Goal: Book appointment/travel/reservation

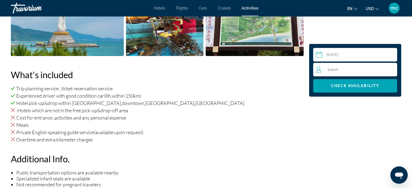
scroll to position [326, 0]
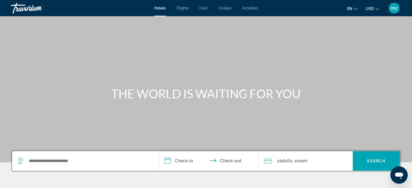
click at [250, 9] on span "Activities" at bounding box center [250, 8] width 16 height 4
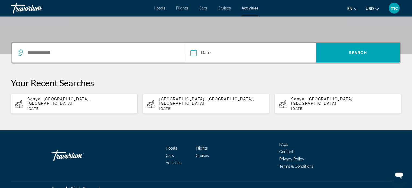
scroll to position [112, 0]
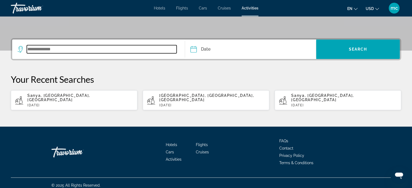
click at [152, 53] on input "Search widget" at bounding box center [102, 49] width 150 height 8
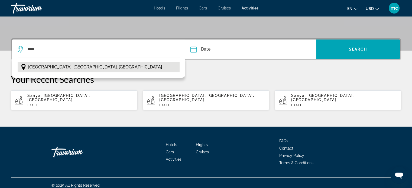
click at [117, 67] on button "[GEOGRAPHIC_DATA], [GEOGRAPHIC_DATA], [GEOGRAPHIC_DATA]" at bounding box center [99, 67] width 162 height 10
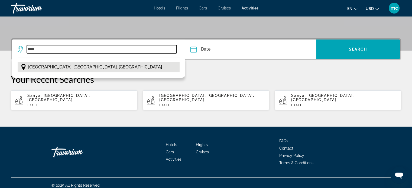
type input "**********"
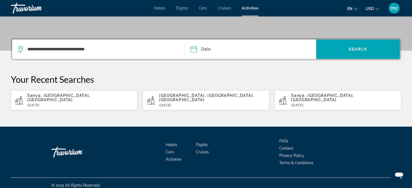
click at [203, 50] on input "Date" at bounding box center [221, 50] width 65 height 21
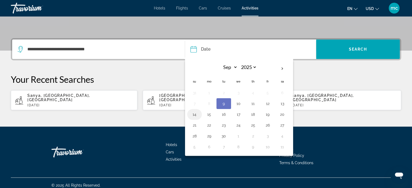
click at [193, 114] on button "14" at bounding box center [194, 115] width 9 height 8
type input "**********"
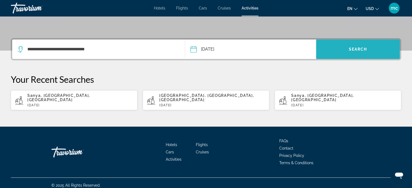
click at [355, 45] on span "Search widget" at bounding box center [358, 49] width 84 height 13
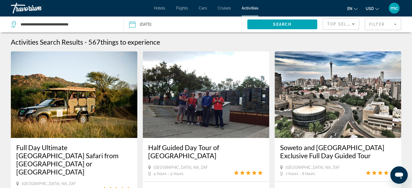
click at [374, 23] on mat-form-field "Filter" at bounding box center [382, 24] width 37 height 11
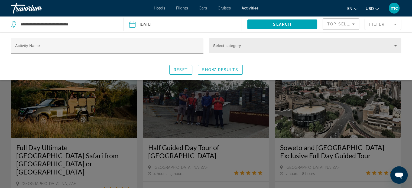
click at [265, 44] on div "Select category" at bounding box center [305, 45] width 184 height 15
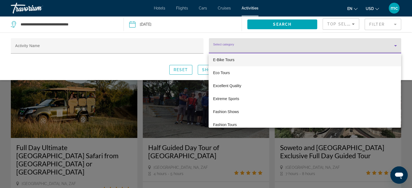
scroll to position [967, 0]
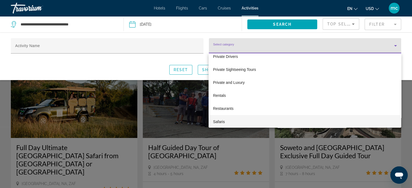
click at [228, 44] on div at bounding box center [206, 94] width 412 height 188
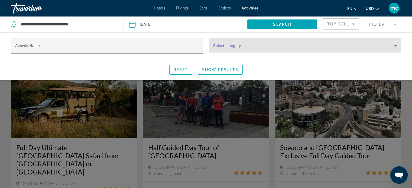
click at [228, 45] on span "Search widget" at bounding box center [303, 48] width 181 height 6
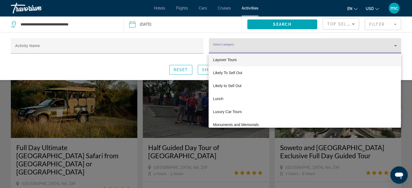
scroll to position [1149, 0]
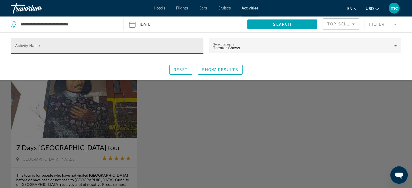
click at [125, 43] on div "Activity Name" at bounding box center [107, 45] width 184 height 15
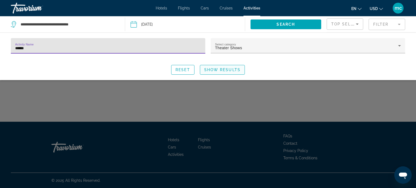
type input "******"
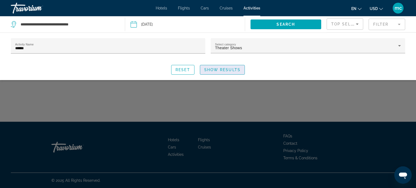
click at [231, 70] on span "Show Results" at bounding box center [222, 70] width 36 height 4
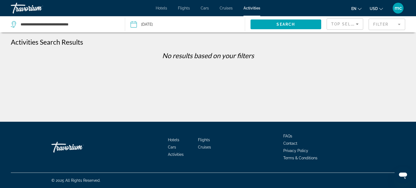
click at [395, 21] on mat-form-field "Filter" at bounding box center [386, 24] width 37 height 11
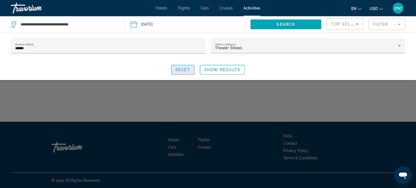
click at [182, 70] on span "Reset" at bounding box center [182, 70] width 15 height 4
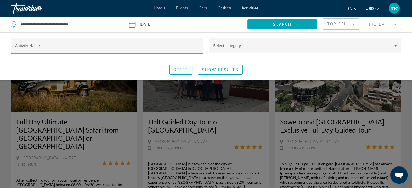
scroll to position [43, 0]
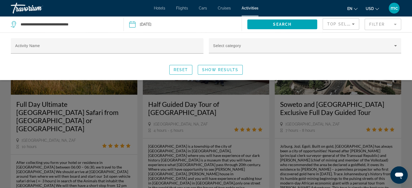
click at [271, 65] on div "Reset Show Results" at bounding box center [206, 70] width 390 height 10
click at [272, 89] on div "Search widget" at bounding box center [206, 133] width 412 height 110
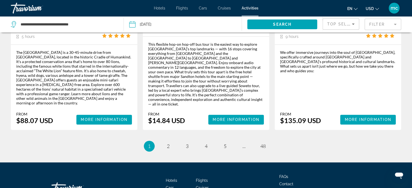
scroll to position [819, 0]
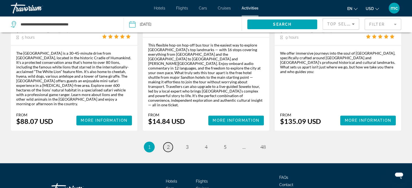
click at [168, 144] on span "2" at bounding box center [168, 147] width 3 height 6
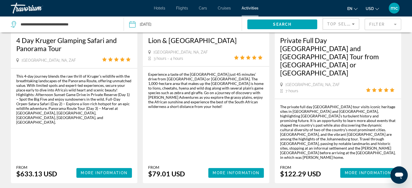
scroll to position [108, 0]
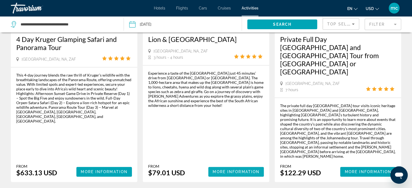
click at [224, 170] on span "More Information" at bounding box center [235, 172] width 47 height 4
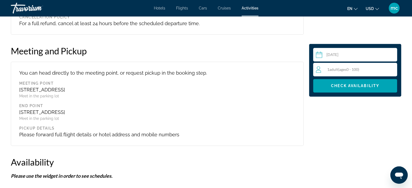
scroll to position [520, 0]
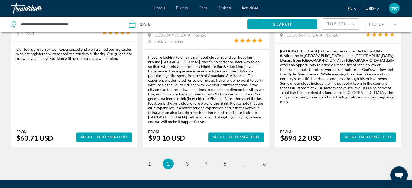
scroll to position [866, 0]
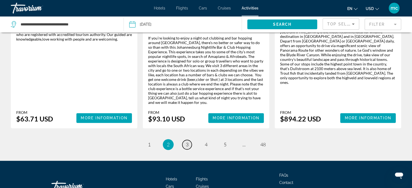
click at [188, 142] on span "3" at bounding box center [187, 145] width 3 height 6
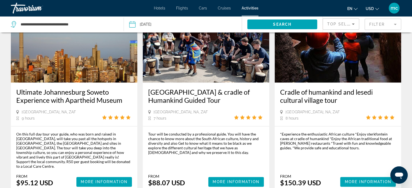
scroll to position [725, 0]
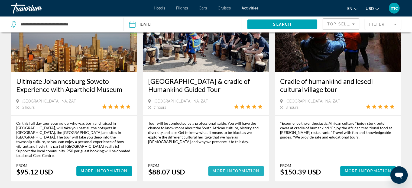
click at [231, 169] on span "More Information" at bounding box center [235, 171] width 47 height 4
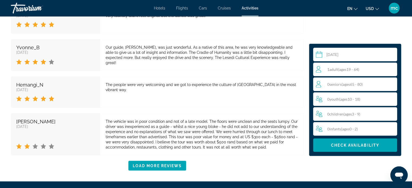
scroll to position [1061, 0]
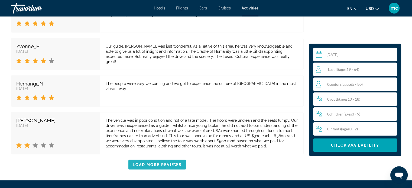
click at [159, 163] on span "Load More Reviews" at bounding box center [157, 165] width 49 height 4
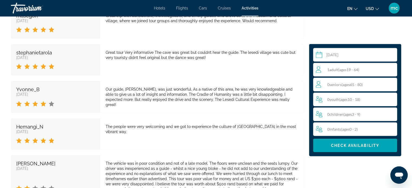
scroll to position [1007, 0]
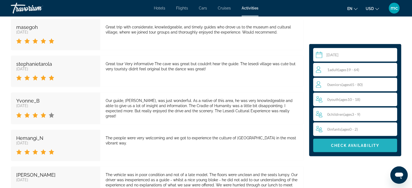
click at [339, 144] on span "Check Availability" at bounding box center [355, 145] width 48 height 4
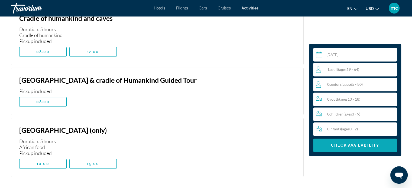
scroll to position [761, 0]
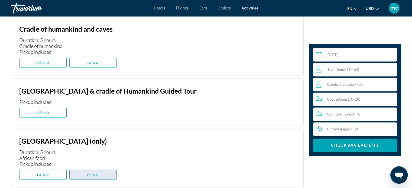
click at [90, 173] on span "15:00" at bounding box center [93, 174] width 12 height 4
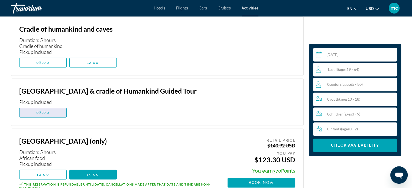
click at [47, 112] on span "08:00" at bounding box center [42, 112] width 13 height 4
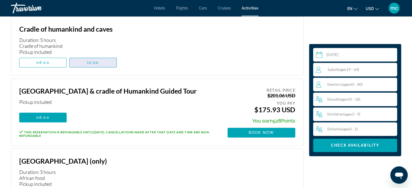
click at [87, 63] on span "12:00" at bounding box center [93, 62] width 12 height 4
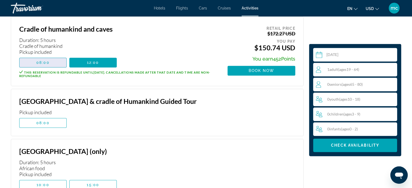
click at [50, 63] on span "Main content" at bounding box center [42, 62] width 47 height 13
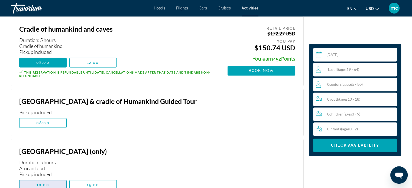
click at [44, 185] on span "10:00" at bounding box center [43, 185] width 13 height 4
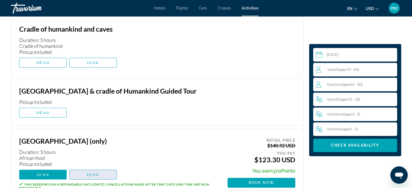
click at [92, 174] on span "15:00" at bounding box center [93, 174] width 12 height 4
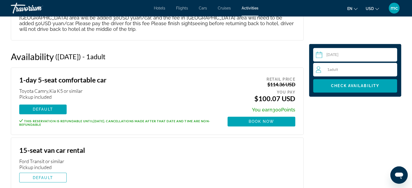
scroll to position [867, 0]
